Goal: Information Seeking & Learning: Understand process/instructions

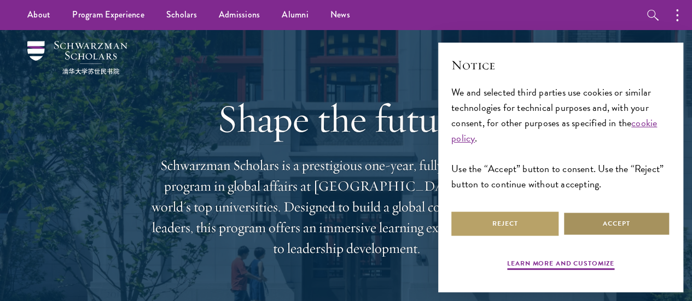
drag, startPoint x: 632, startPoint y: 221, endPoint x: 600, endPoint y: 204, distance: 36.2
click at [632, 221] on button "Accept" at bounding box center [616, 224] width 107 height 25
click at [611, 224] on button "Accept" at bounding box center [616, 224] width 107 height 25
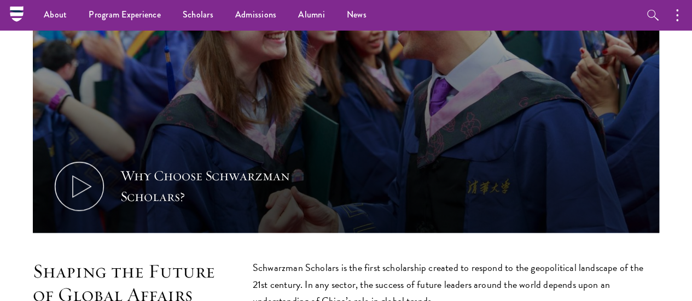
scroll to position [109, 0]
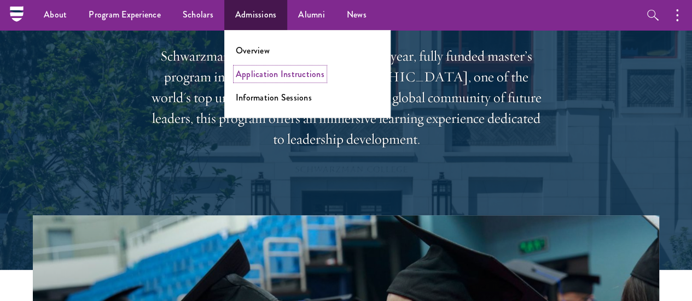
click at [274, 71] on link "Application Instructions" at bounding box center [280, 74] width 89 height 13
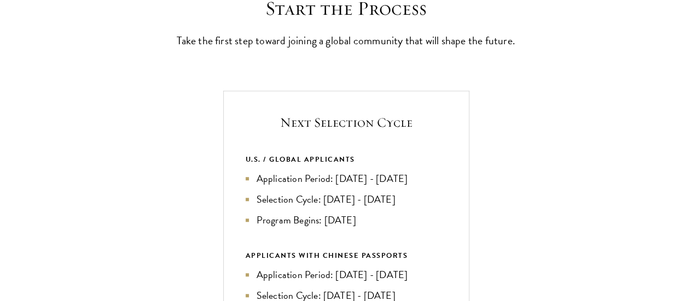
scroll to position [383, 0]
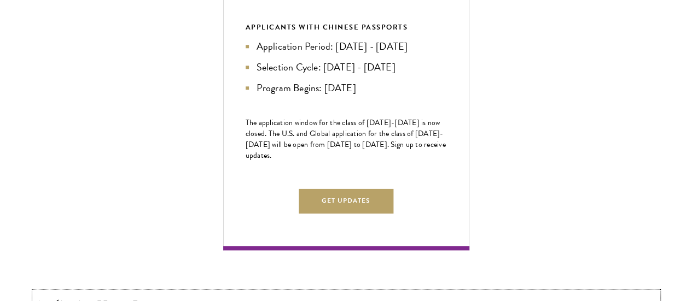
scroll to position [601, 0]
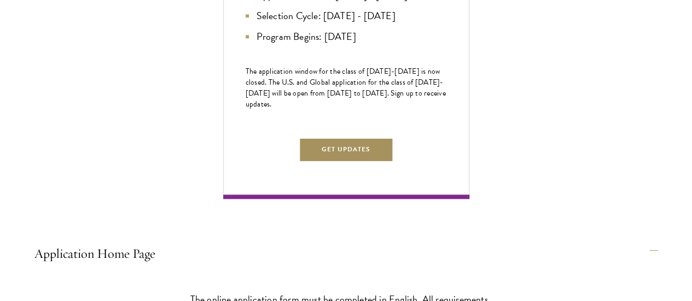
drag, startPoint x: 545, startPoint y: 255, endPoint x: 545, endPoint y: 202, distance: 53.0
click at [469, 200] on div "Next Selection Cycle U.S. / GLOBAL APPLICANTS Application Period: Apr 2026 - Se…" at bounding box center [346, 5] width 246 height 389
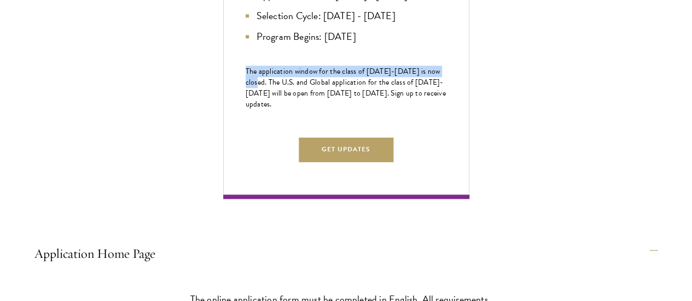
drag, startPoint x: 514, startPoint y: 180, endPoint x: 434, endPoint y: 168, distance: 80.7
click at [434, 168] on div "Next Selection Cycle U.S. / GLOBAL APPLICANTS Application Period: Apr 2026 - Se…" at bounding box center [346, 5] width 246 height 389
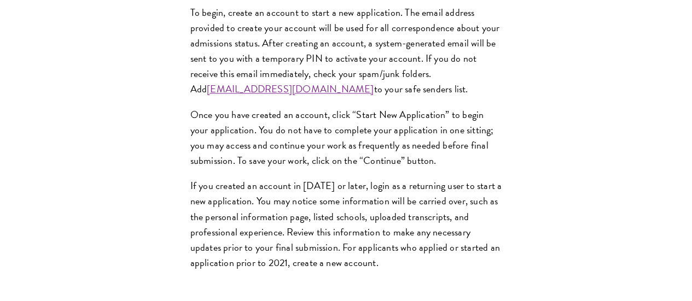
scroll to position [1093, 0]
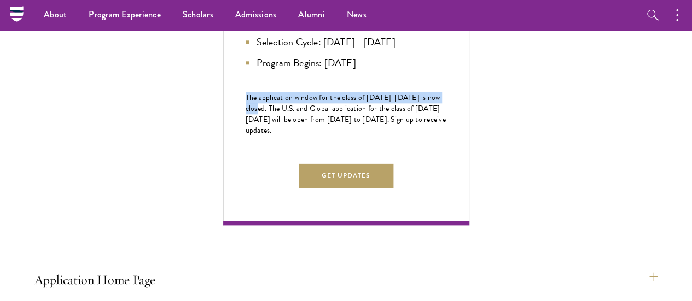
scroll to position [573, 0]
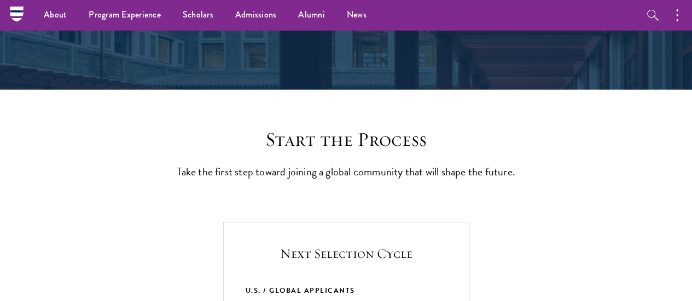
scroll to position [0, 0]
